Goal: Task Accomplishment & Management: Use online tool/utility

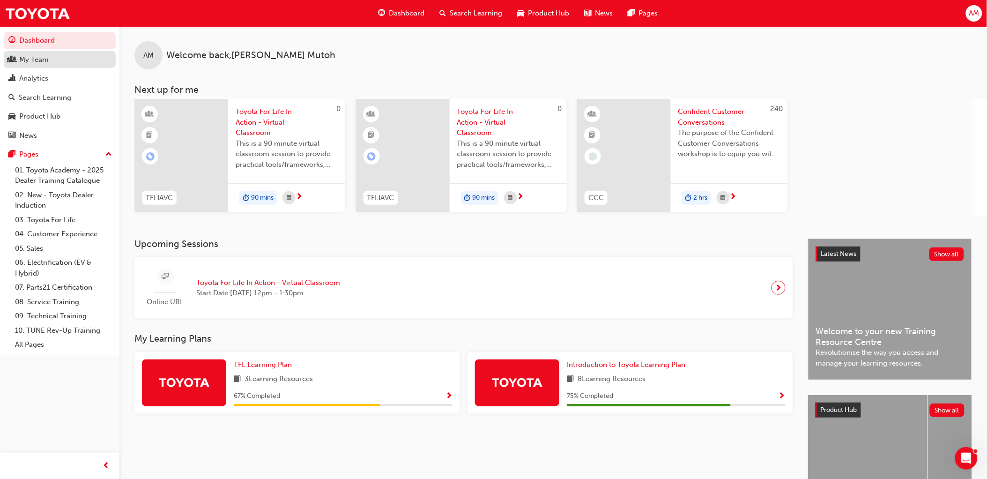
click at [38, 57] on div "My Team" at bounding box center [34, 59] width 30 height 11
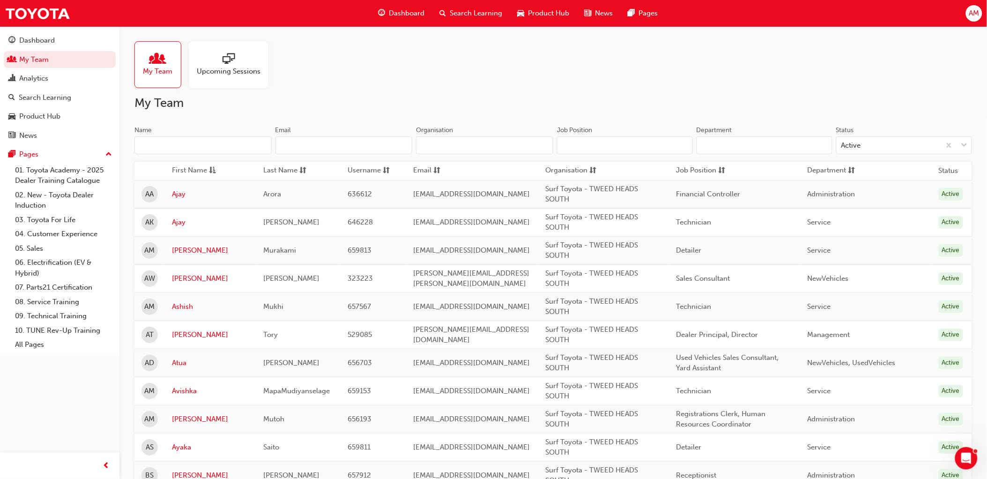
click at [320, 20] on div "Dashboard Search Learning Product Hub News Pages AM" at bounding box center [493, 13] width 987 height 27
click at [233, 73] on span "Upcoming Sessions" at bounding box center [229, 71] width 64 height 11
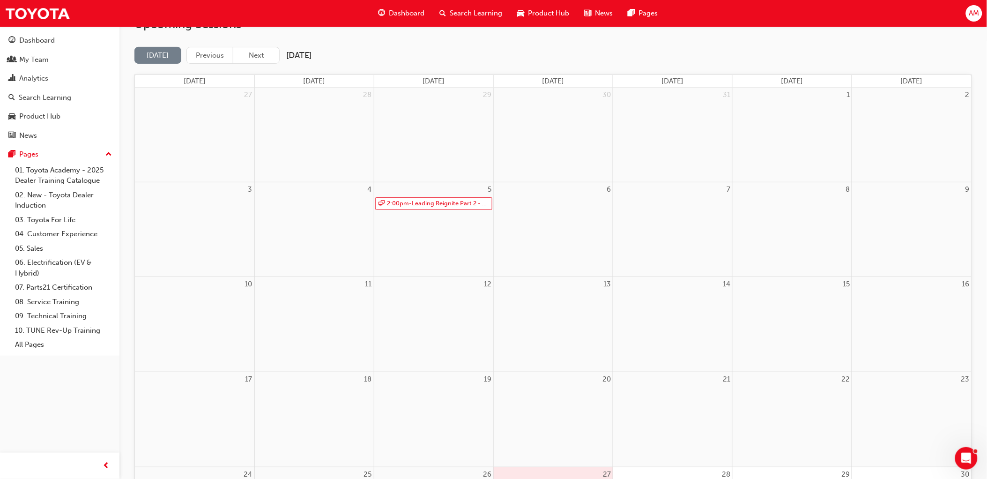
scroll to position [208, 0]
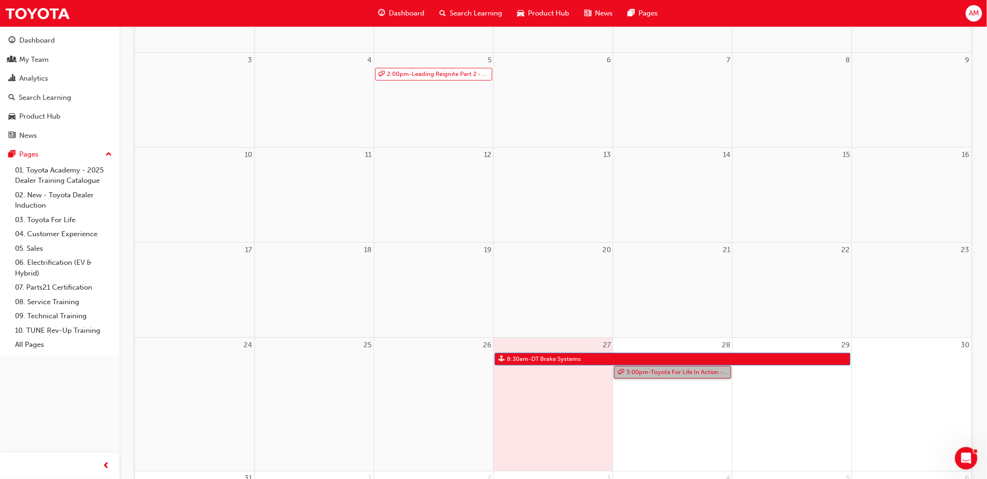
click at [722, 373] on link "3:00pm - Toyota For Life In Action - Virtual Classroom" at bounding box center [672, 372] width 117 height 13
